Goal: Task Accomplishment & Management: Manage account settings

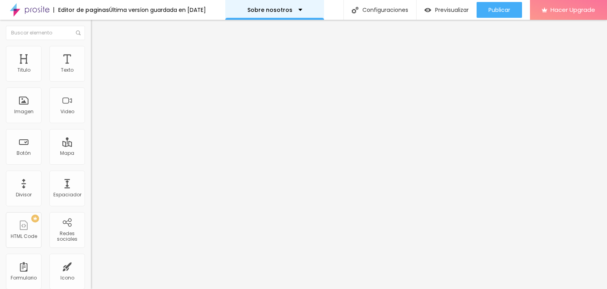
click at [263, 13] on div "Sobre nosotros" at bounding box center [274, 10] width 99 height 20
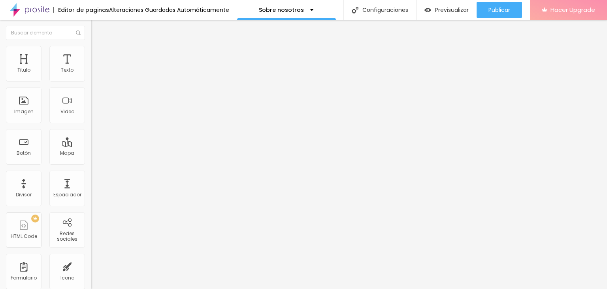
click at [562, 13] on span "Hacer Upgrade" at bounding box center [573, 9] width 45 height 7
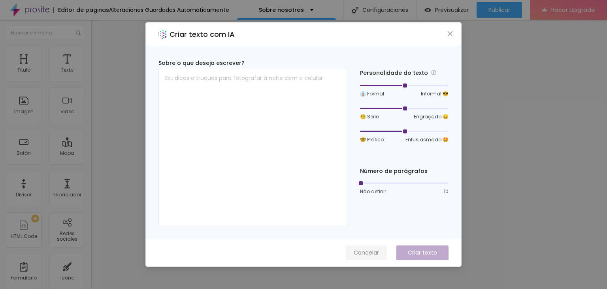
click at [377, 251] on span "Cancelar" at bounding box center [366, 252] width 25 height 8
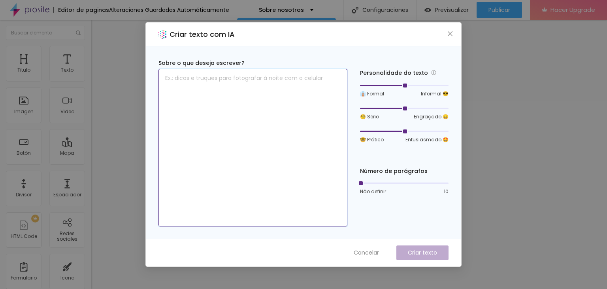
click at [248, 115] on textarea at bounding box center [253, 147] width 189 height 157
paste textarea "Mis fotos muestran situaciones espontáneas y naturales, (no me gusta forzar pos…"
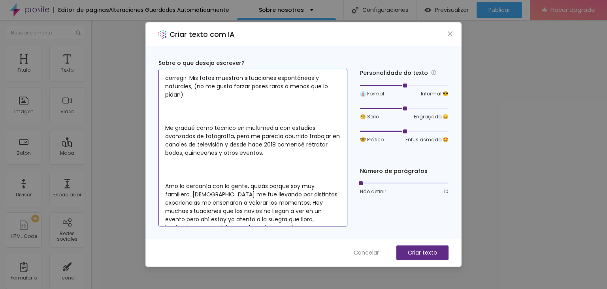
scroll to position [22, 0]
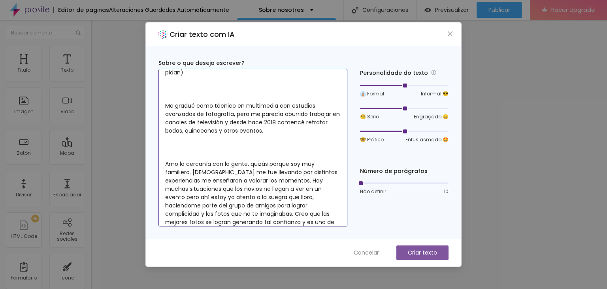
type textarea "corregir: Mis fotos muestran situaciones espontáneas y naturales, (no me gusta …"
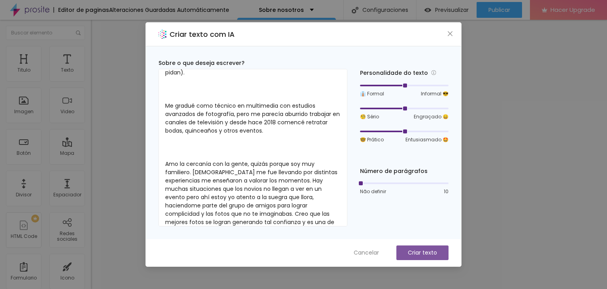
click at [418, 253] on p "Criar texto" at bounding box center [422, 252] width 29 height 8
click at [366, 250] on span "Cancelar" at bounding box center [366, 252] width 25 height 8
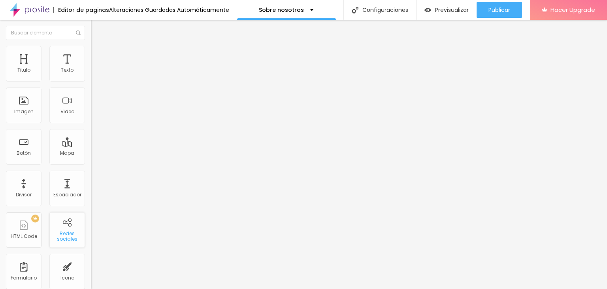
click at [66, 231] on div "Redes sociales" at bounding box center [66, 236] width 31 height 11
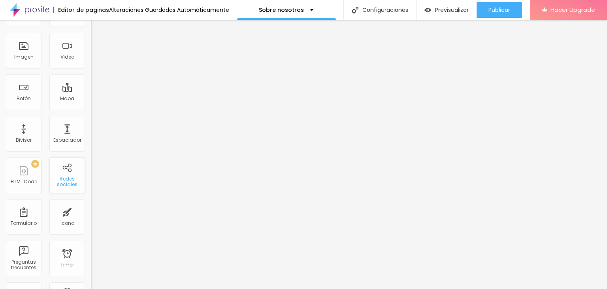
scroll to position [119, 0]
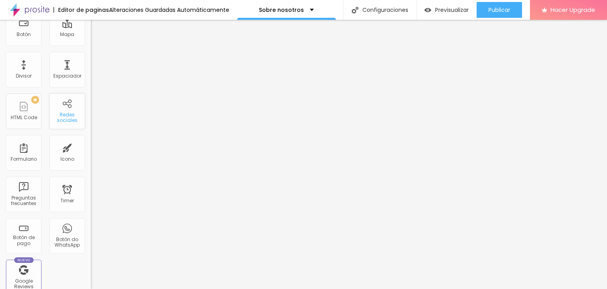
click at [60, 115] on div "Redes sociales" at bounding box center [66, 117] width 31 height 11
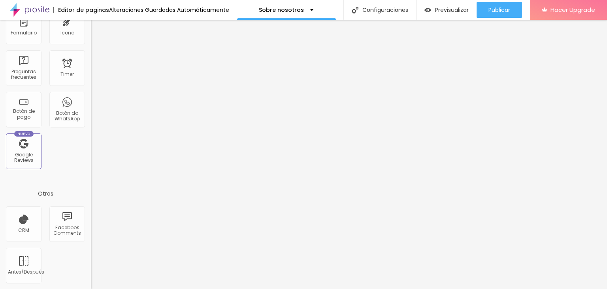
scroll to position [0, 0]
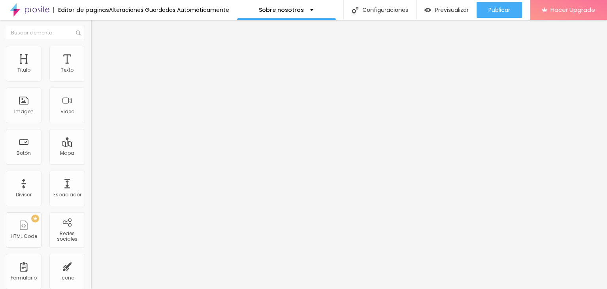
click at [91, 165] on img at bounding box center [94, 168] width 6 height 6
click at [91, 73] on img at bounding box center [136, 113] width 91 height 91
click at [91, 269] on input "https://" at bounding box center [138, 273] width 95 height 8
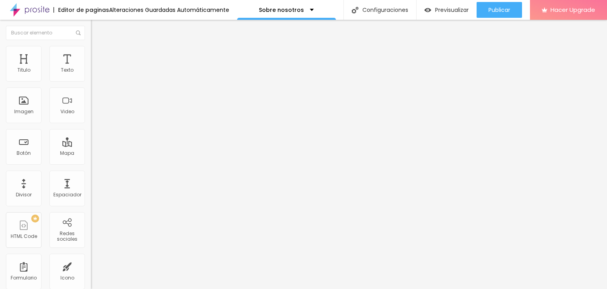
type input "[URL][DOMAIN_NAME][PERSON_NAME]"
click at [91, 224] on div "Editar Redes sociales Contenido Estilo Avanzado Instagram Rede social Instagram…" at bounding box center [136, 154] width 91 height 269
click at [98, 55] on span "Estilo" at bounding box center [104, 51] width 12 height 7
click at [91, 54] on img at bounding box center [94, 57] width 7 height 7
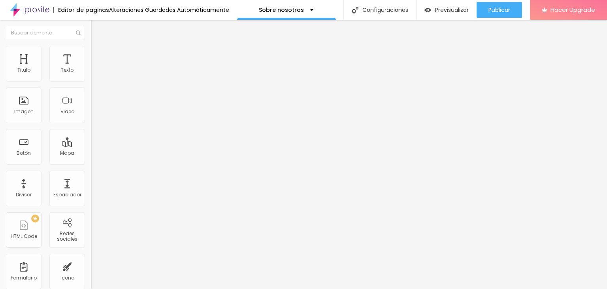
click at [91, 45] on img at bounding box center [94, 41] width 7 height 7
click at [91, 160] on div "Instagram" at bounding box center [136, 162] width 91 height 5
click at [97, 28] on img "button" at bounding box center [100, 29] width 6 height 6
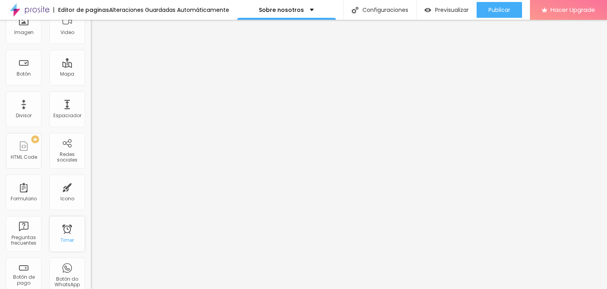
scroll to position [119, 0]
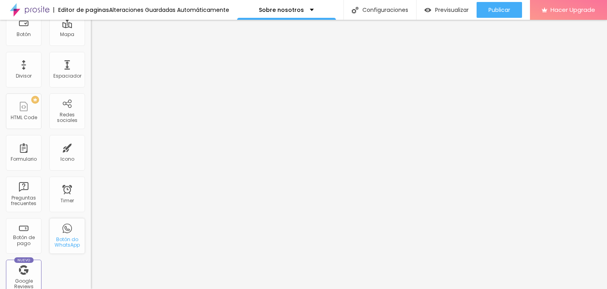
click at [68, 245] on div "Botón do WhatsApp" at bounding box center [66, 241] width 31 height 11
click at [61, 241] on div "Botón do WhatsApp" at bounding box center [66, 241] width 31 height 11
click at [53, 279] on div "Titulo Texto Imagen Video Botón Mapa Divisor Espaciador PREMIUM HTML Code Redes…" at bounding box center [45, 114] width 91 height 374
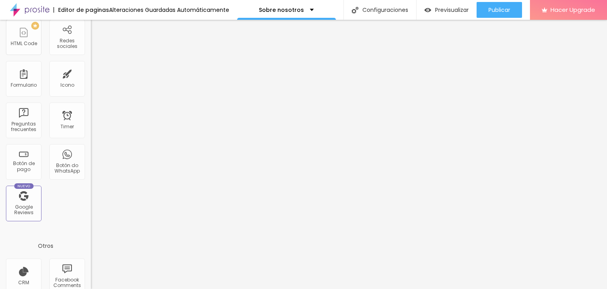
scroll to position [245, 0]
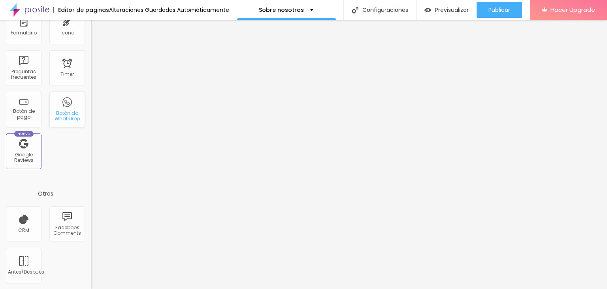
click at [66, 114] on div "Botón do WhatsApp" at bounding box center [66, 115] width 31 height 11
click at [28, 265] on div "Antes/Después" at bounding box center [24, 266] width 36 height 36
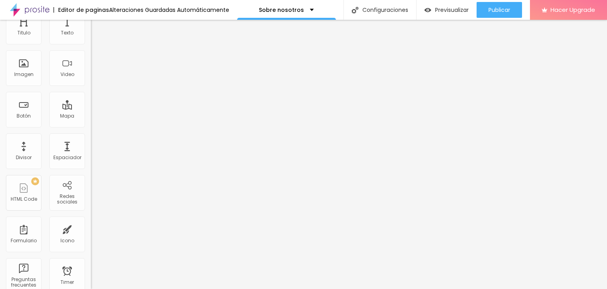
scroll to position [0, 0]
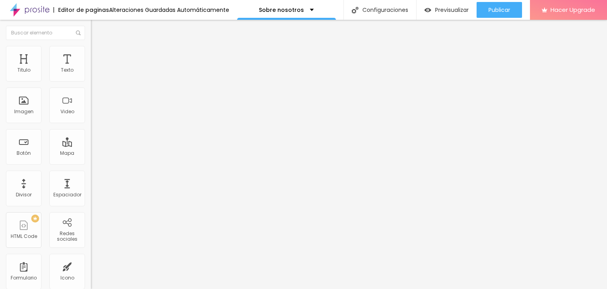
click at [91, 251] on input "Conversar no WhatsApp" at bounding box center [138, 255] width 95 height 8
type input "Es"
click at [97, 31] on img "button" at bounding box center [100, 32] width 6 height 6
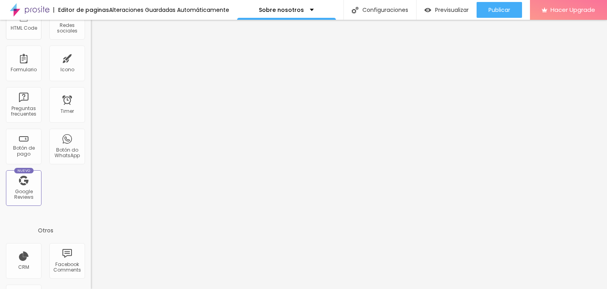
scroll to position [245, 0]
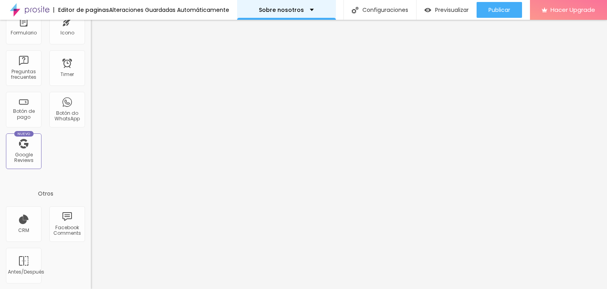
click at [304, 8] on div "Sobre nosotros" at bounding box center [286, 10] width 55 height 6
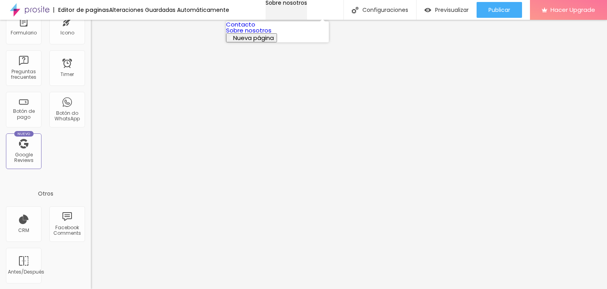
click at [304, 6] on div "Sobre nosotros" at bounding box center [287, 3] width 42 height 6
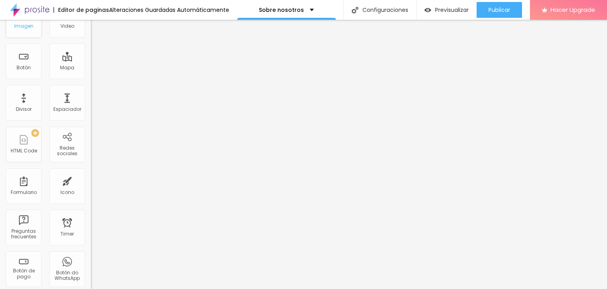
scroll to position [0, 0]
